Goal: Task Accomplishment & Management: Use online tool/utility

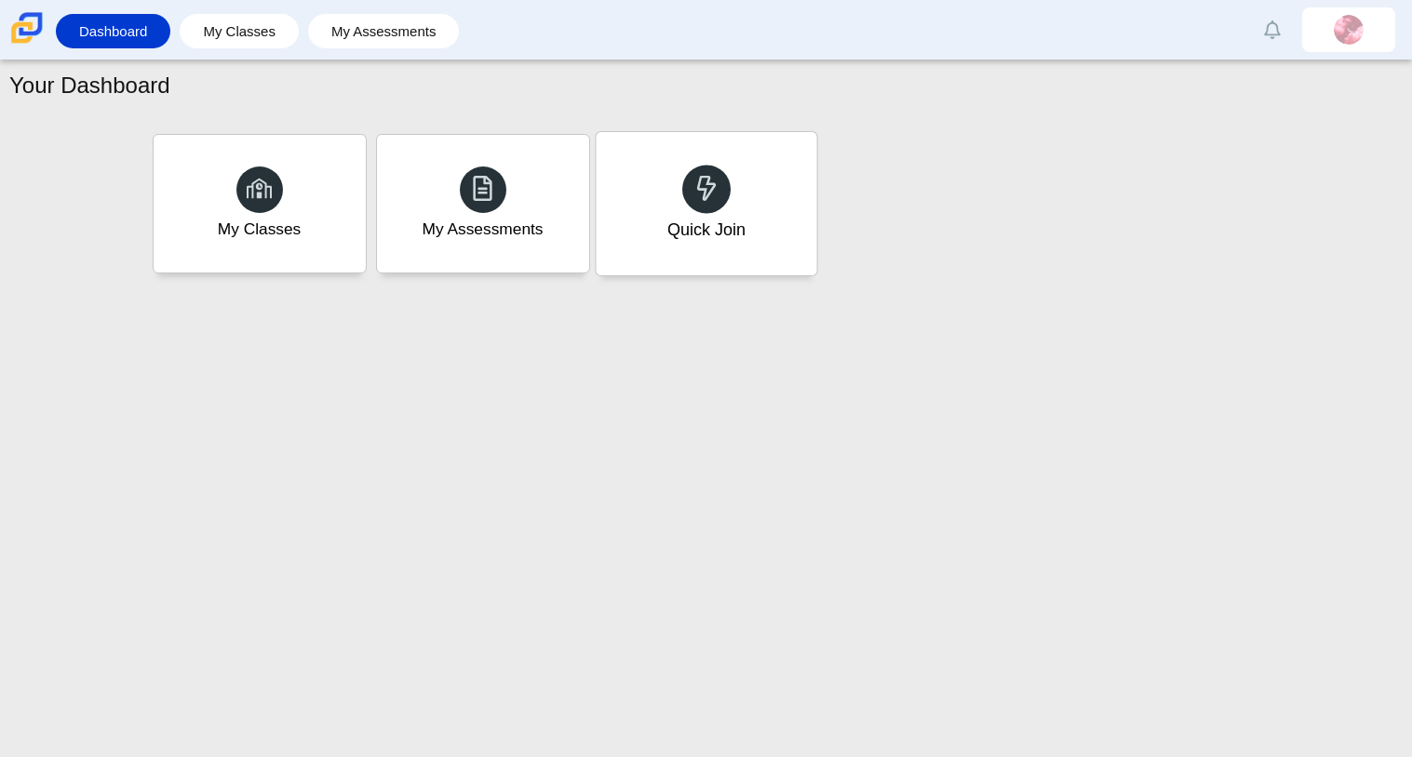
click at [664, 183] on div "Quick Join" at bounding box center [706, 203] width 221 height 143
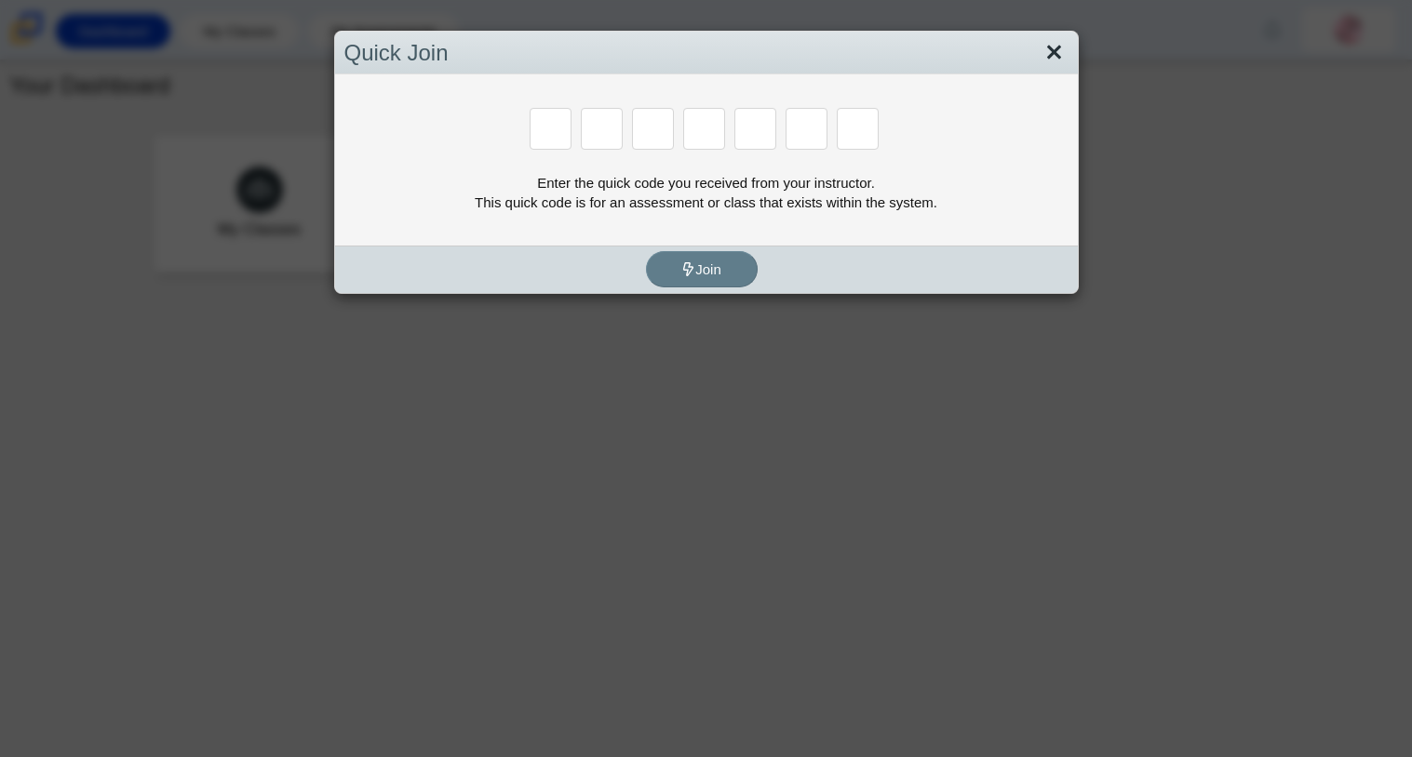
click at [1045, 47] on link "Close" at bounding box center [1053, 53] width 29 height 32
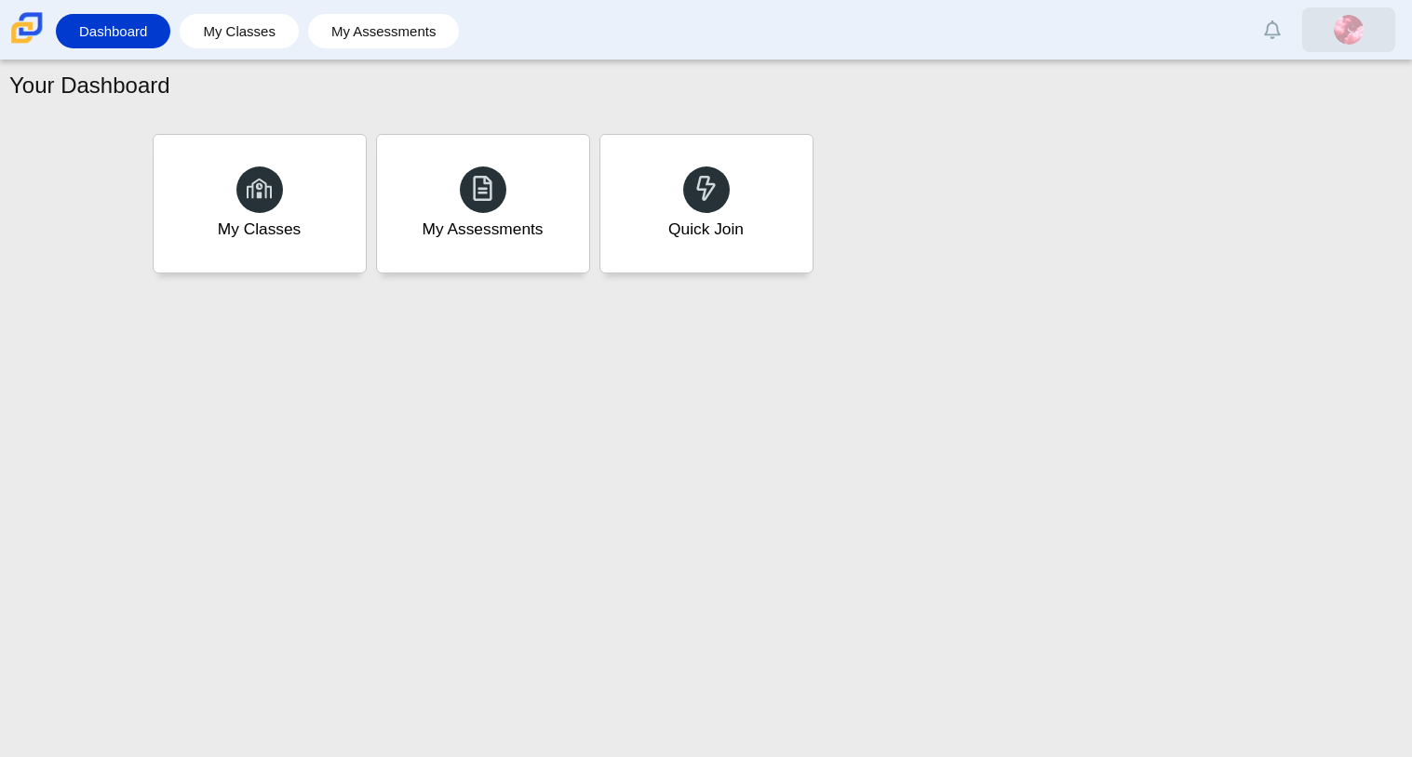
click at [1332, 9] on link at bounding box center [1348, 29] width 93 height 45
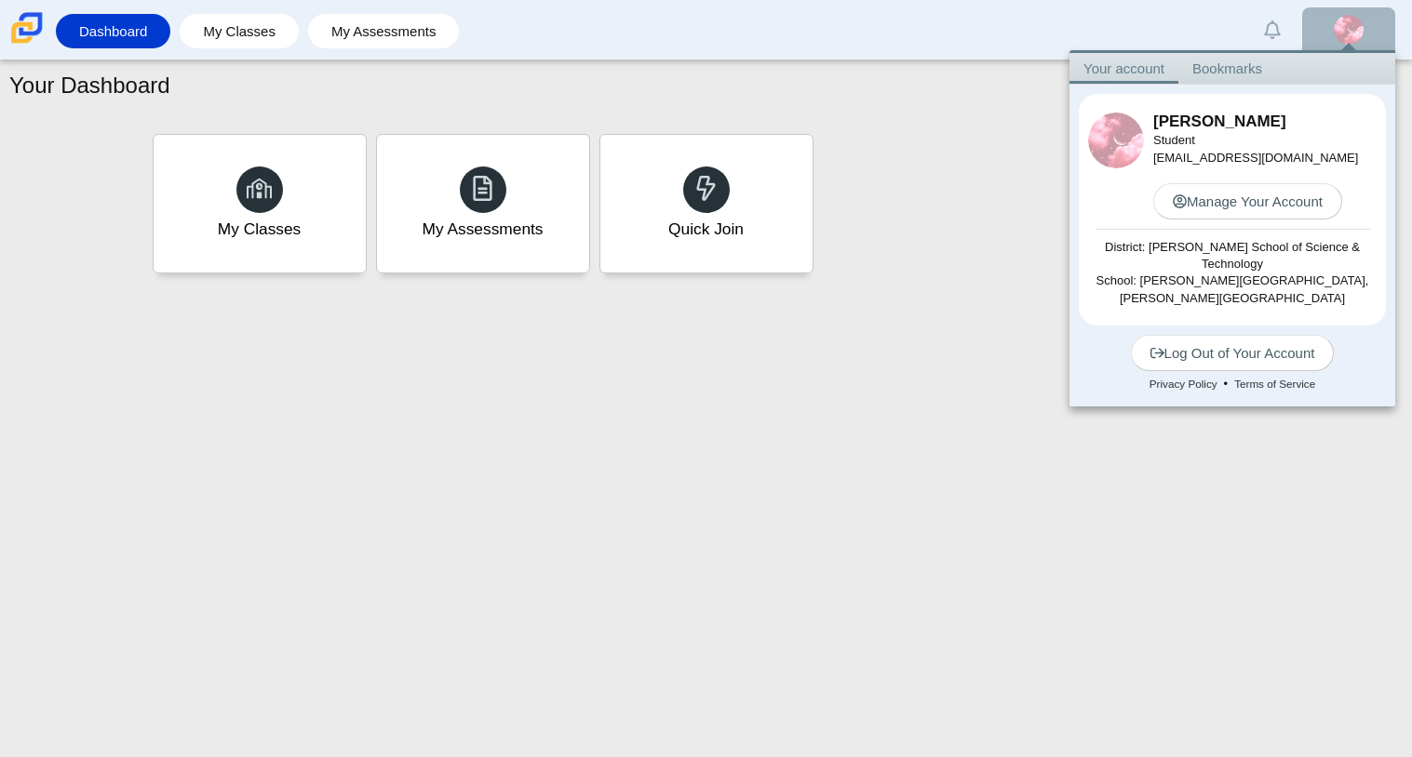
click at [1201, 65] on link "Bookmarks" at bounding box center [1227, 68] width 98 height 31
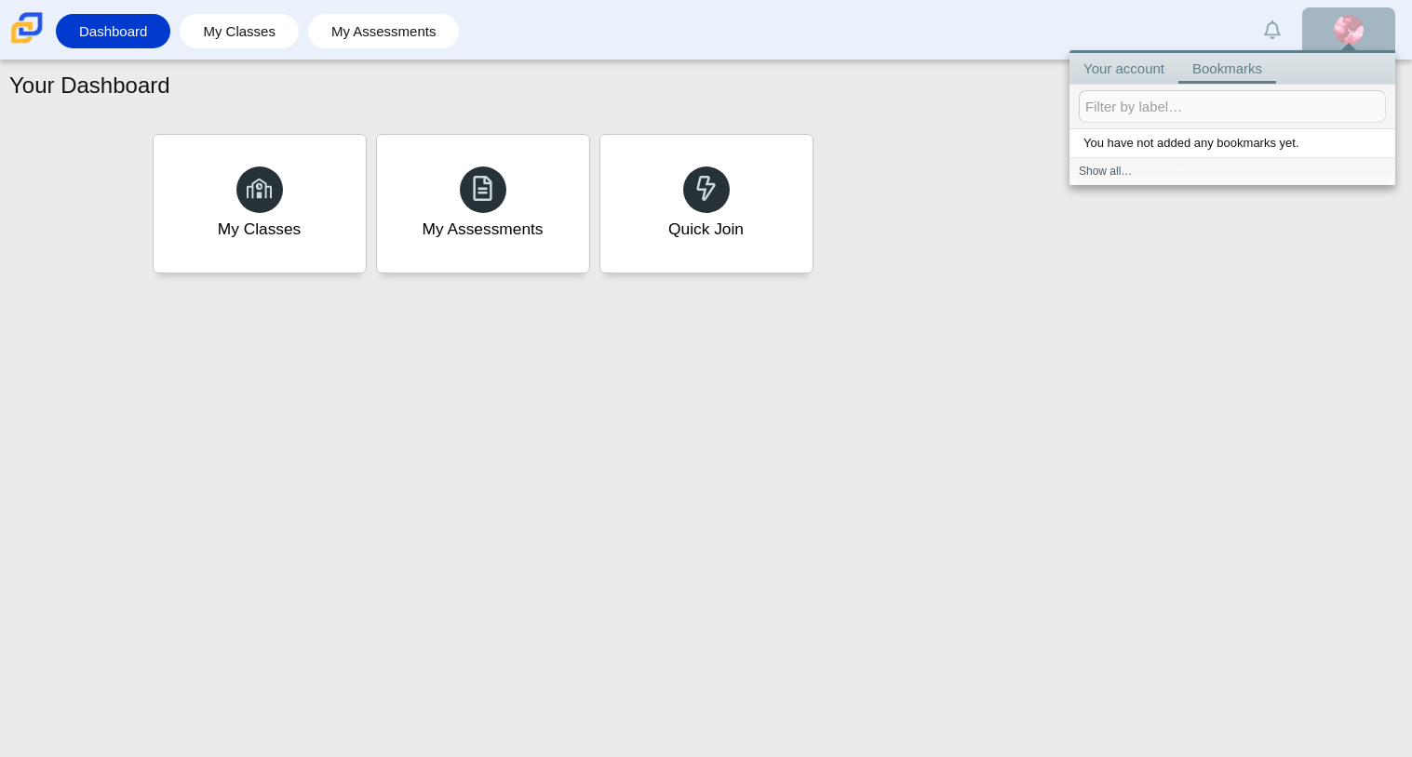
click at [1144, 68] on link "Your account" at bounding box center [1123, 68] width 109 height 31
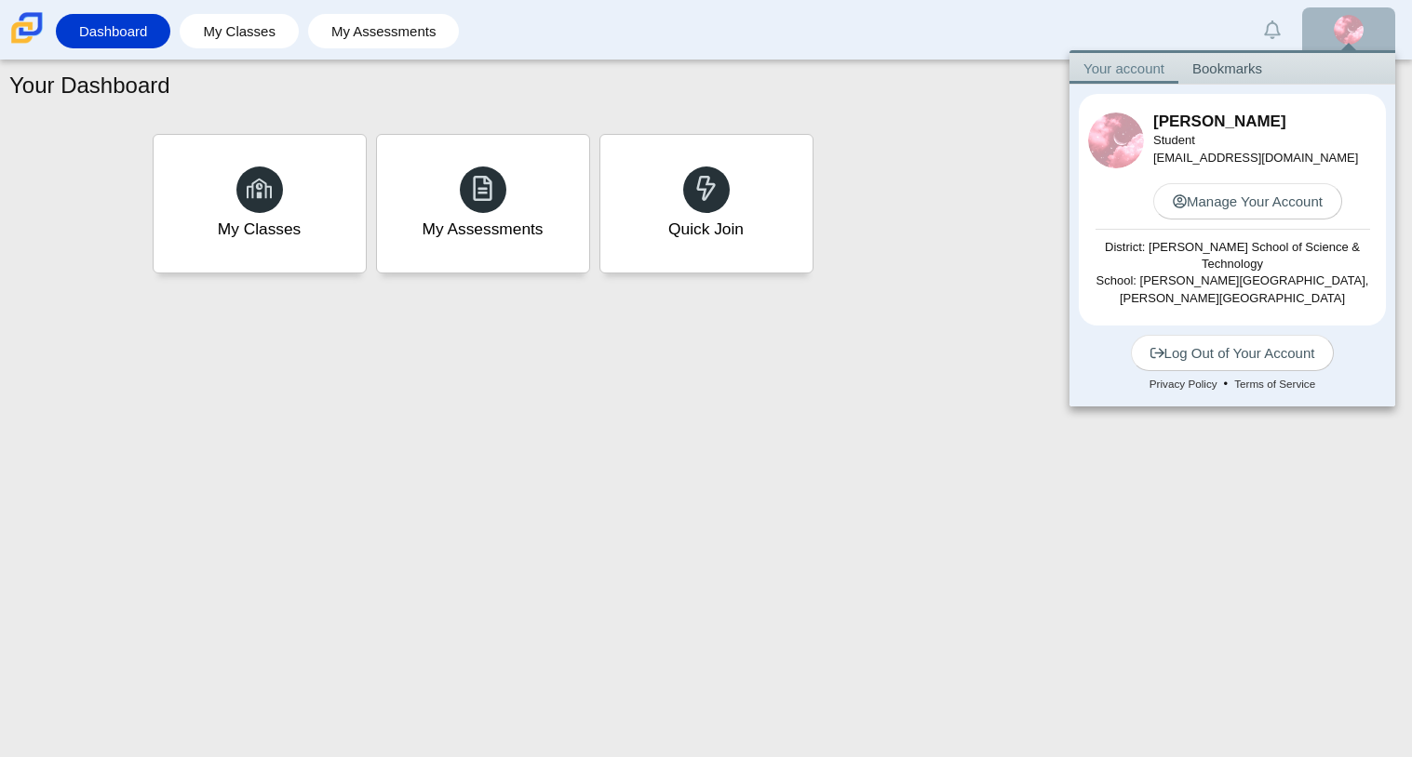
click at [925, 409] on div "Your Dashboard My Classes My Assessments Quick Join" at bounding box center [706, 408] width 1412 height 697
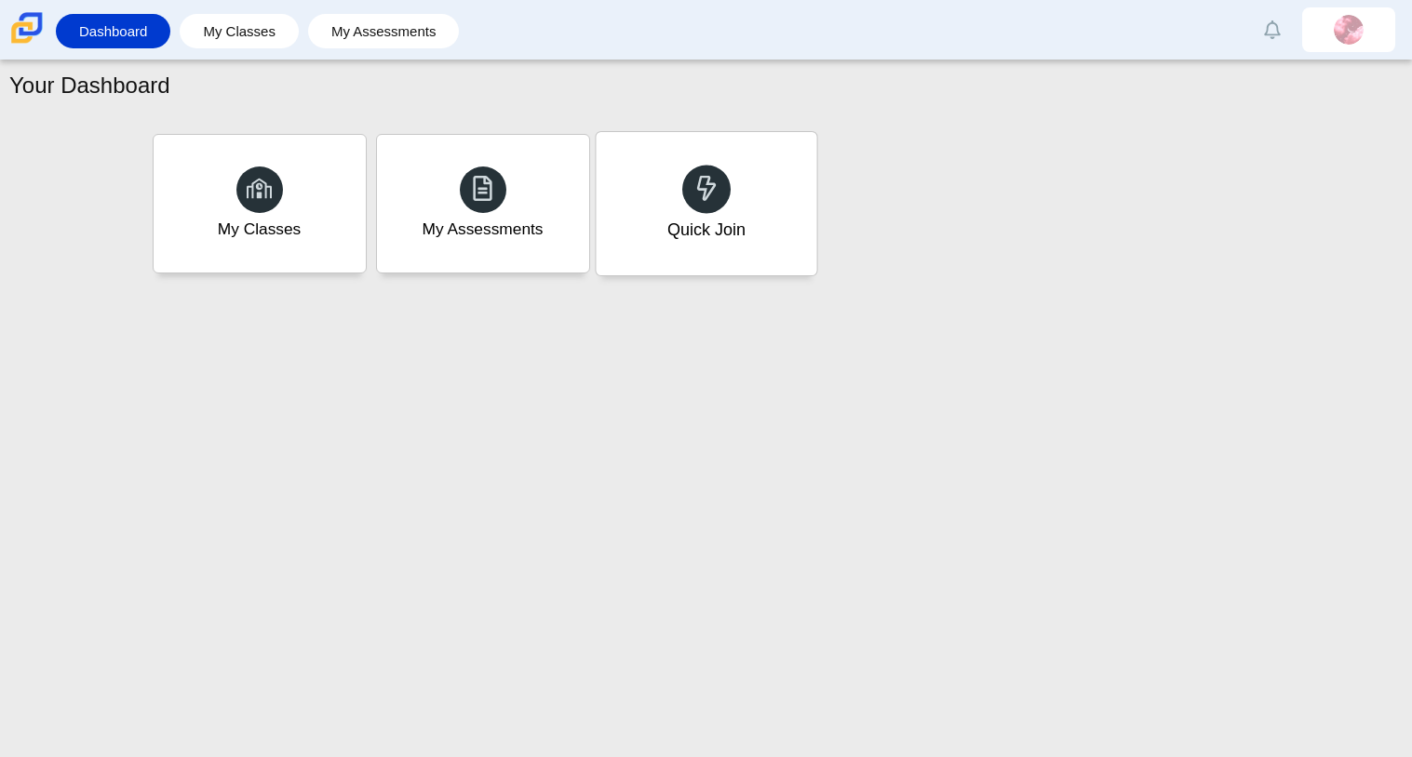
click at [772, 230] on div "Quick Join" at bounding box center [706, 203] width 221 height 143
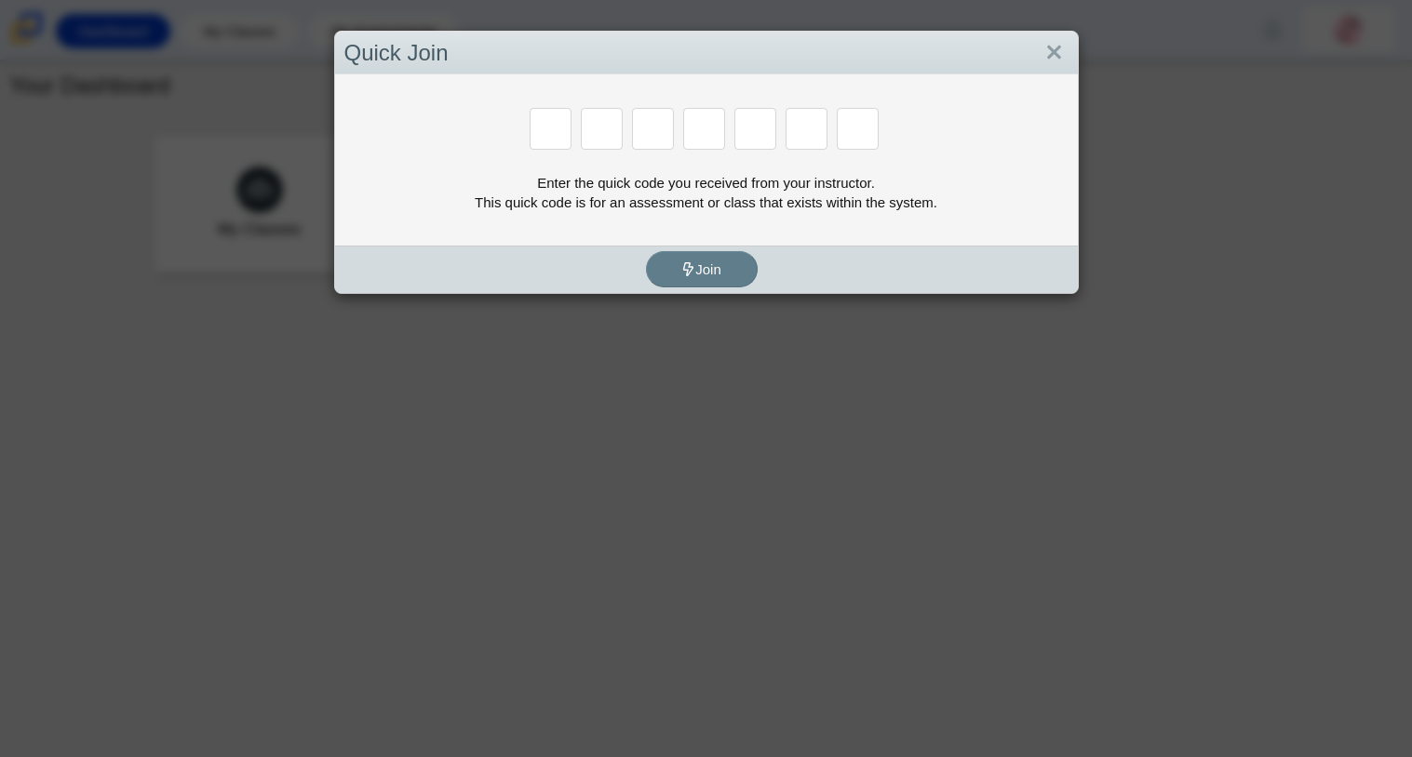
click at [772, 230] on div "Enter the quick code you received from your instructor. This quick code is for …" at bounding box center [706, 159] width 743 height 171
click at [1061, 33] on div "Quick Join" at bounding box center [706, 54] width 743 height 44
click at [1058, 42] on link "Close" at bounding box center [1053, 53] width 29 height 32
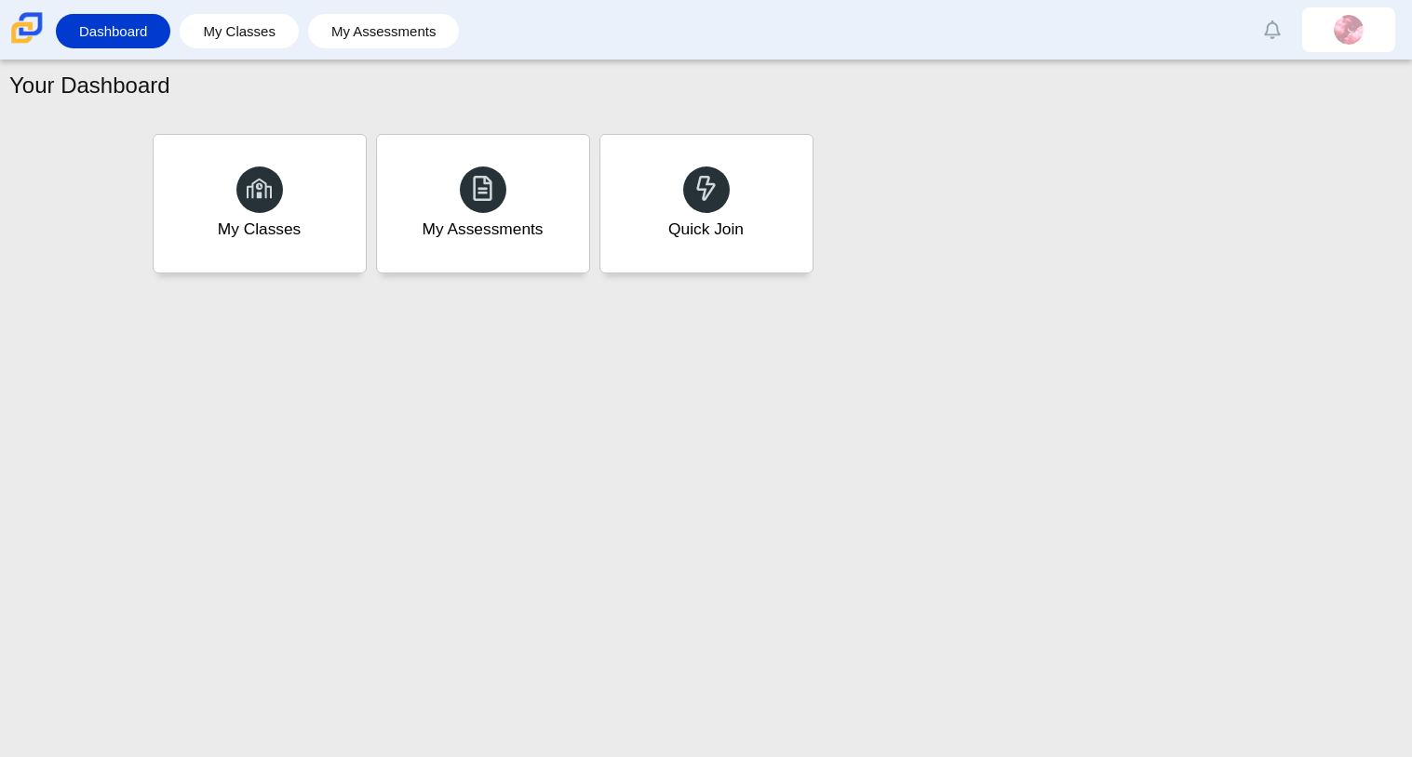
click at [723, 565] on div "Your Dashboard My Classes My Assessments Quick Join" at bounding box center [706, 408] width 1412 height 697
click at [643, 257] on div "Quick Join" at bounding box center [706, 203] width 221 height 143
